Goal: Task Accomplishment & Management: Use online tool/utility

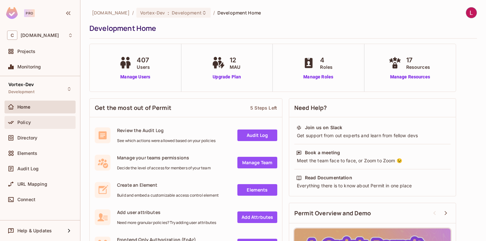
click at [27, 120] on span "Policy" at bounding box center [24, 122] width 14 height 5
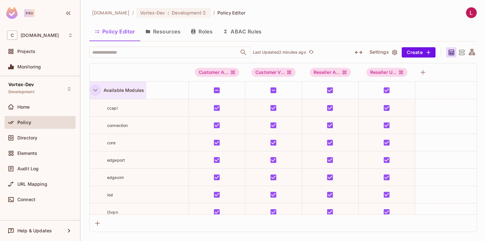
click at [93, 88] on icon "button" at bounding box center [95, 90] width 9 height 9
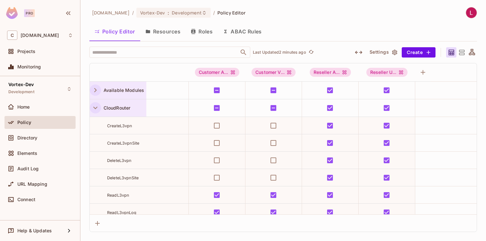
click at [92, 106] on icon "button" at bounding box center [95, 108] width 9 height 9
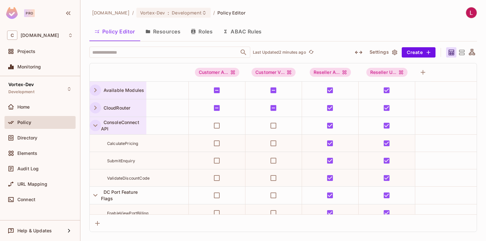
click at [94, 125] on icon "button" at bounding box center [95, 125] width 4 height 3
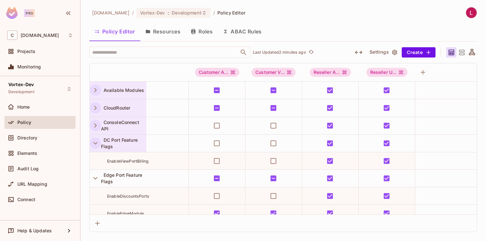
click at [95, 141] on icon "button" at bounding box center [95, 143] width 9 height 9
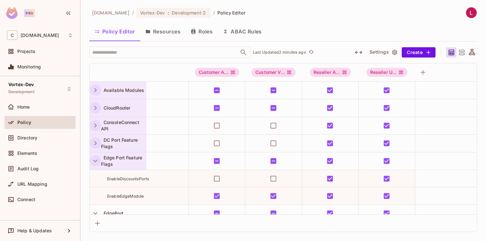
click at [92, 159] on icon "button" at bounding box center [95, 161] width 9 height 9
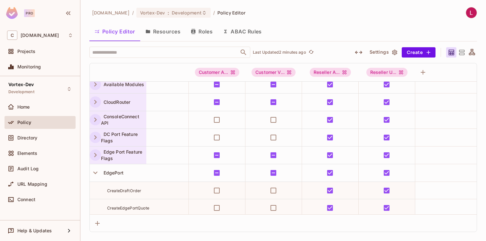
scroll to position [47, 0]
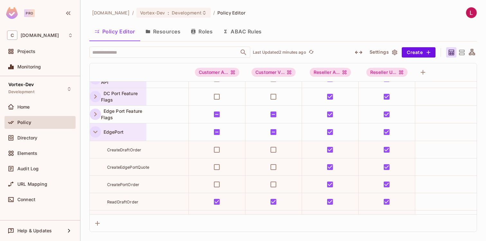
click at [95, 132] on icon "button" at bounding box center [95, 132] width 4 height 3
click at [95, 150] on icon "button" at bounding box center [95, 149] width 9 height 9
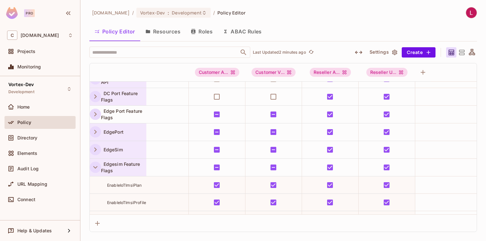
click at [95, 167] on icon "button" at bounding box center [95, 167] width 9 height 9
click at [95, 183] on icon "button" at bounding box center [95, 185] width 9 height 9
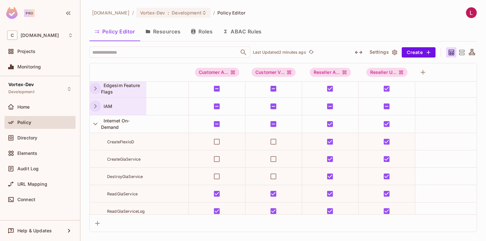
scroll to position [105, 0]
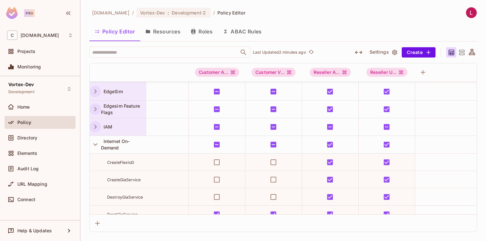
click at [95, 126] on icon "button" at bounding box center [95, 126] width 9 height 9
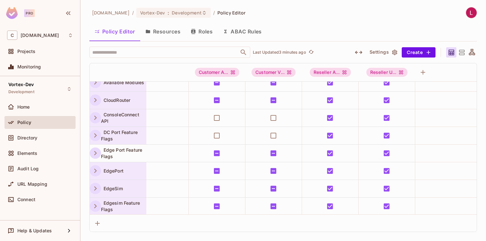
scroll to position [0, 0]
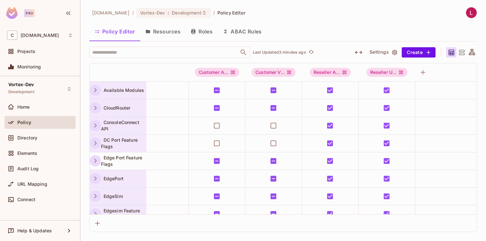
click at [95, 89] on icon "button" at bounding box center [95, 90] width 9 height 9
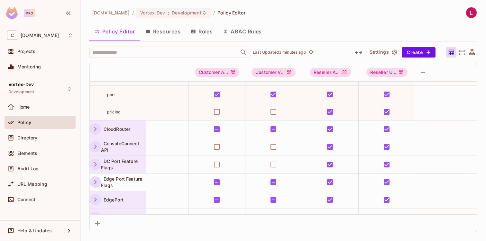
scroll to position [138, 0]
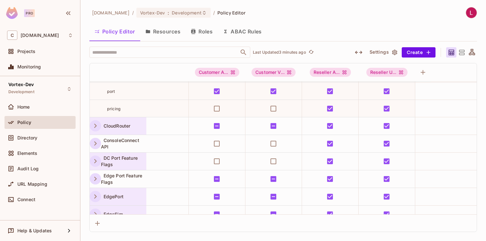
click at [92, 161] on icon "button" at bounding box center [95, 161] width 9 height 9
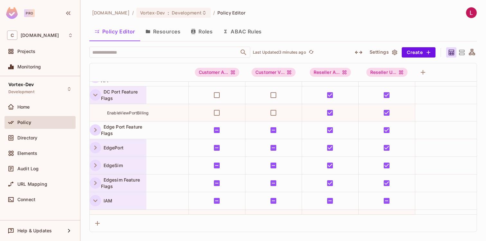
scroll to position [211, 0]
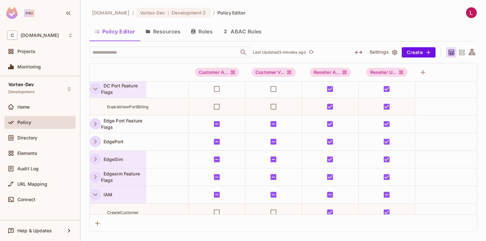
click at [95, 173] on icon "button" at bounding box center [95, 177] width 9 height 9
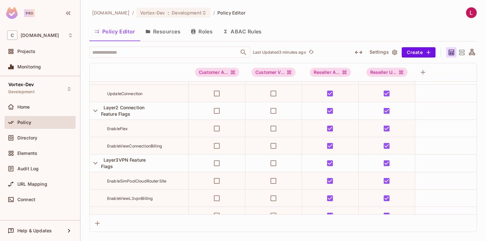
scroll to position [1136, 0]
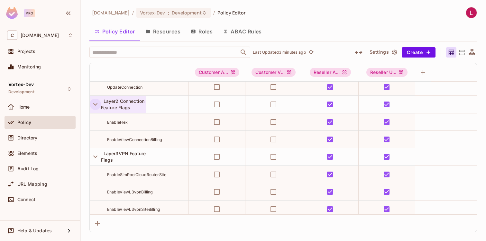
click at [95, 103] on icon "button" at bounding box center [95, 104] width 9 height 9
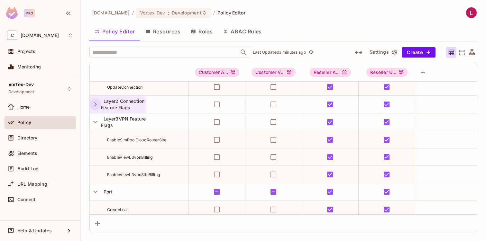
click at [95, 103] on icon "button" at bounding box center [95, 104] width 3 height 4
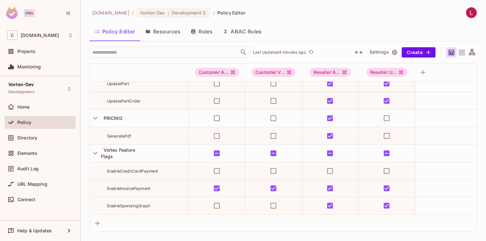
scroll to position [1405, 0]
click at [403, 21] on div "consoleconnect.com / Vortex-Dev : Development / Policy Editor Policy Editor Res…" at bounding box center [282, 119] width 387 height 225
